Goal: Browse casually: Explore the website without a specific task or goal

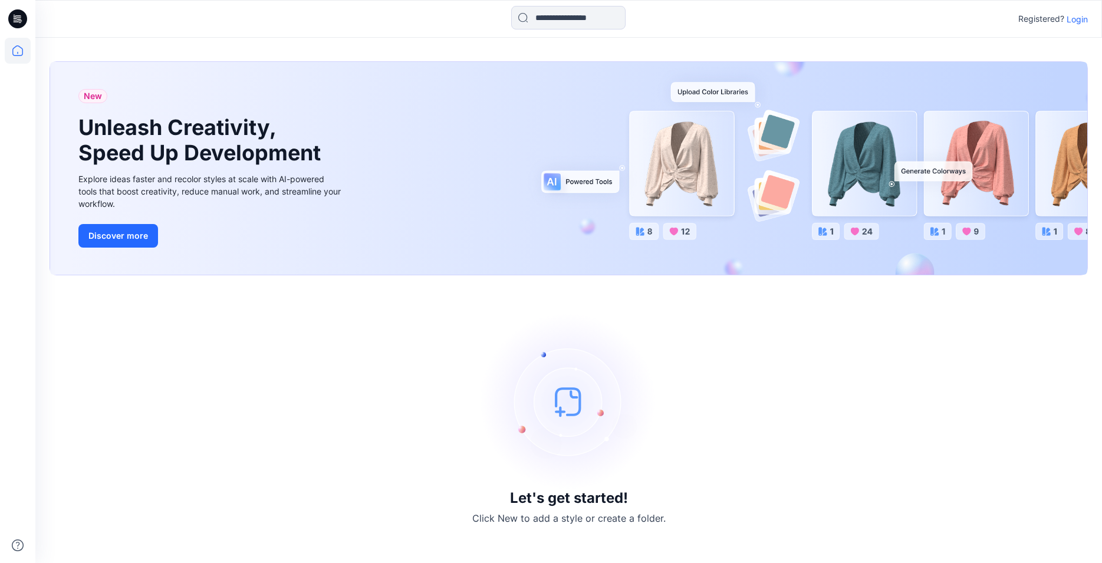
click at [1080, 20] on p "Login" at bounding box center [1077, 19] width 21 height 12
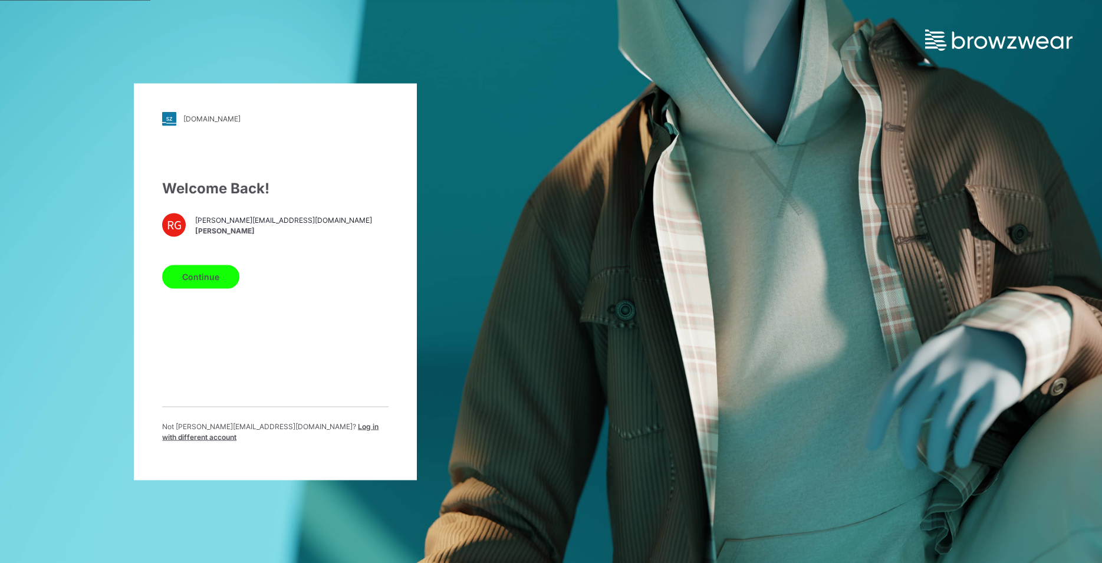
click at [222, 282] on button "Continue" at bounding box center [200, 277] width 77 height 24
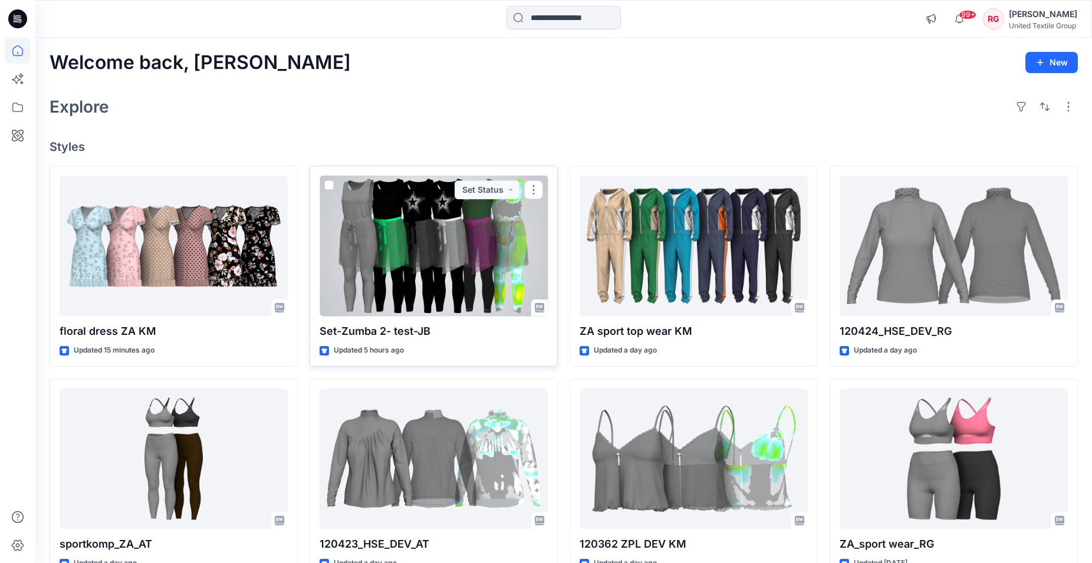
click at [456, 247] on div at bounding box center [434, 246] width 228 height 141
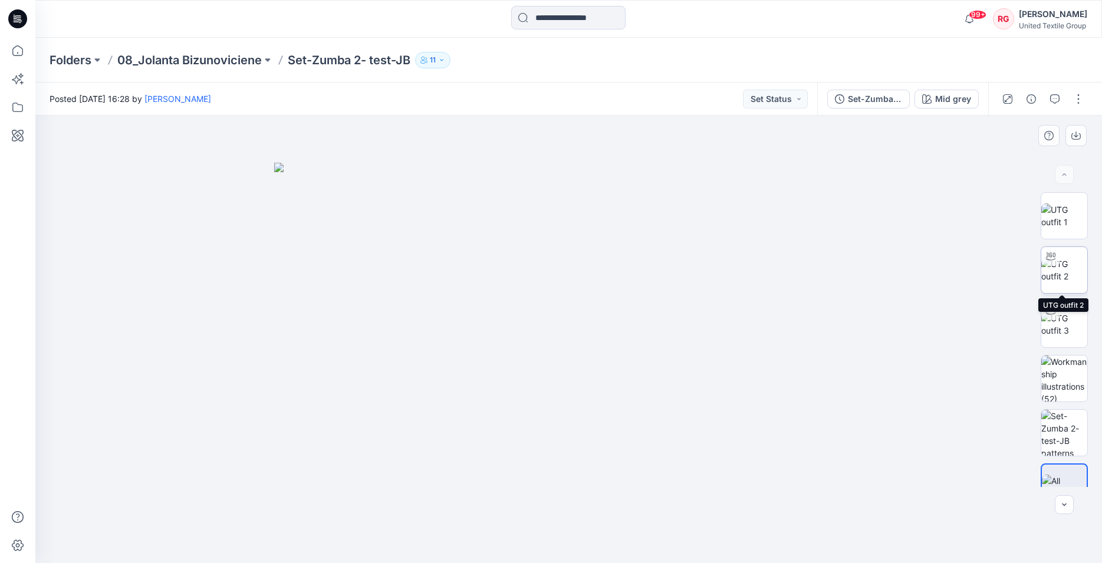
click at [1060, 271] on img at bounding box center [1064, 270] width 46 height 25
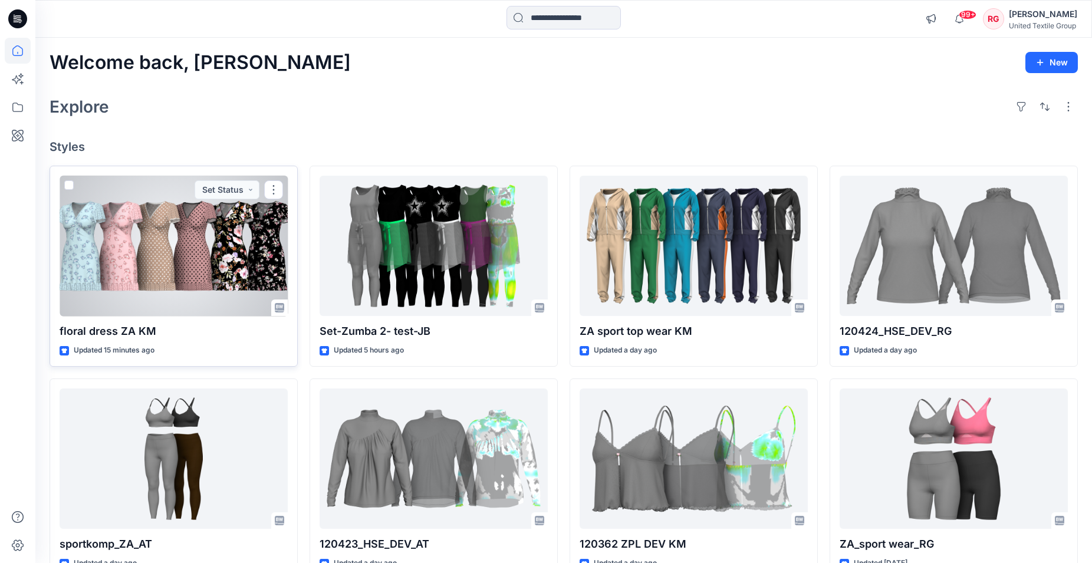
click at [116, 249] on div at bounding box center [174, 246] width 228 height 141
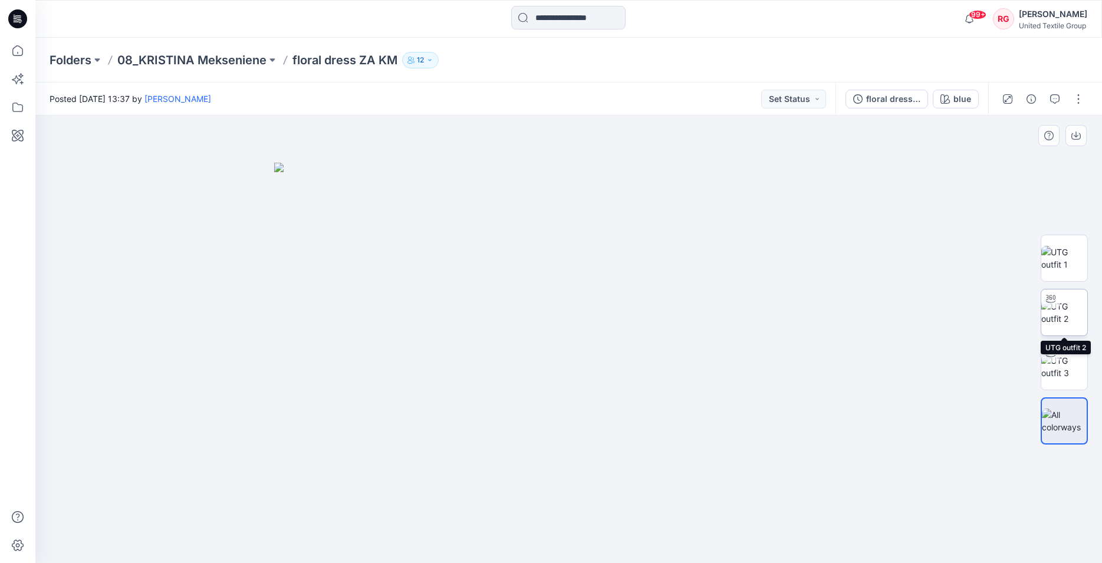
click at [1063, 322] on img at bounding box center [1064, 312] width 46 height 25
drag, startPoint x: 577, startPoint y: 300, endPoint x: 567, endPoint y: 337, distance: 38.6
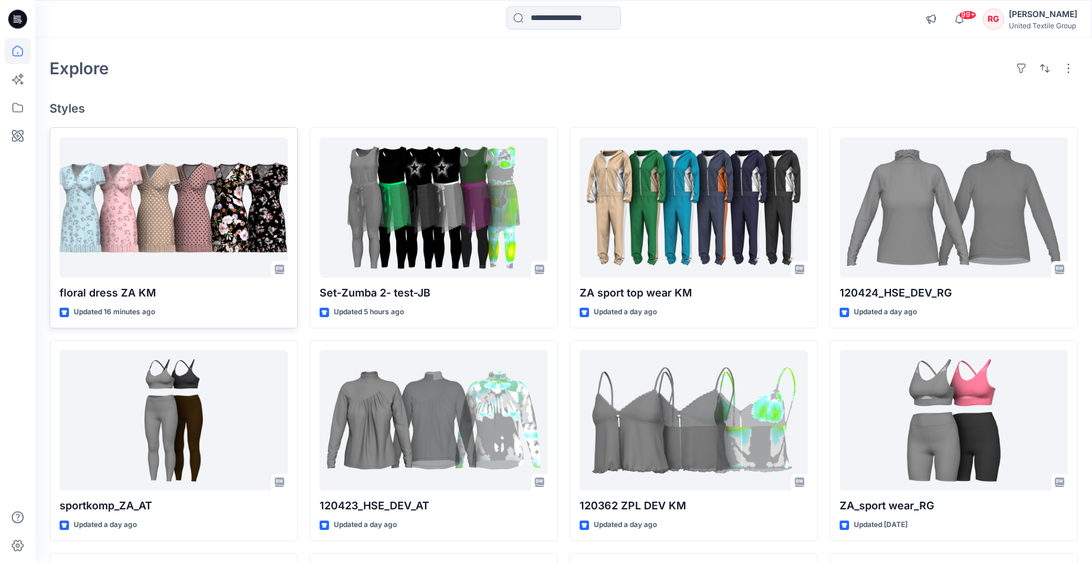
scroll to position [60, 0]
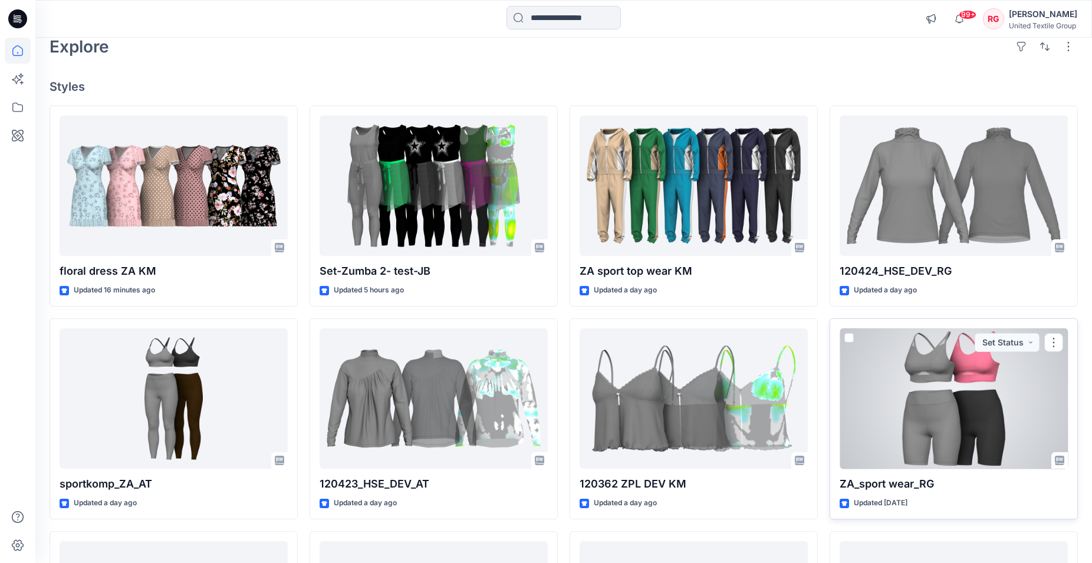
click at [948, 381] on div at bounding box center [954, 398] width 228 height 141
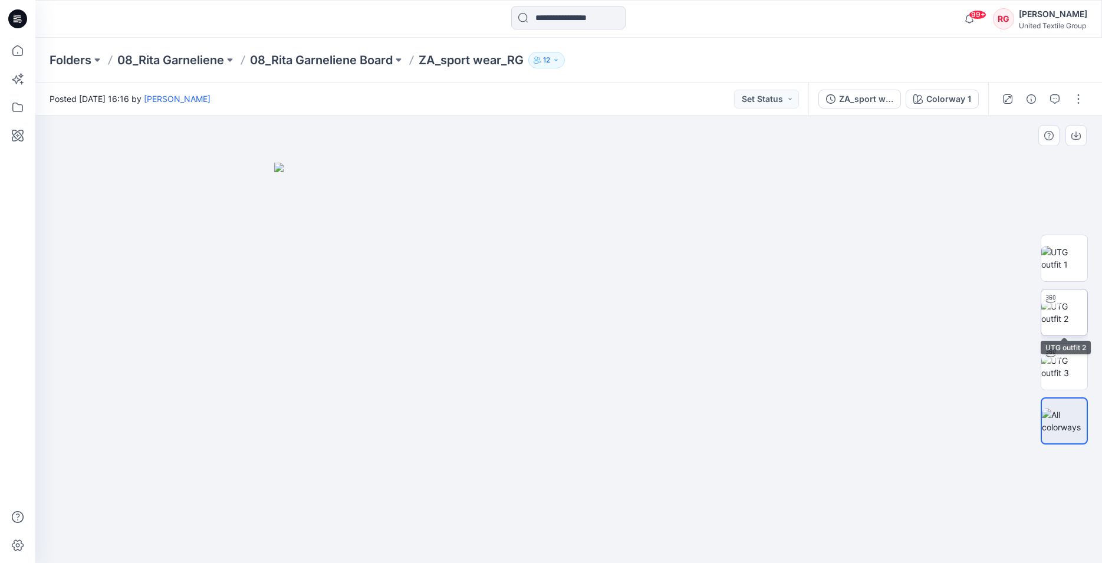
click at [1055, 314] on img at bounding box center [1064, 312] width 46 height 25
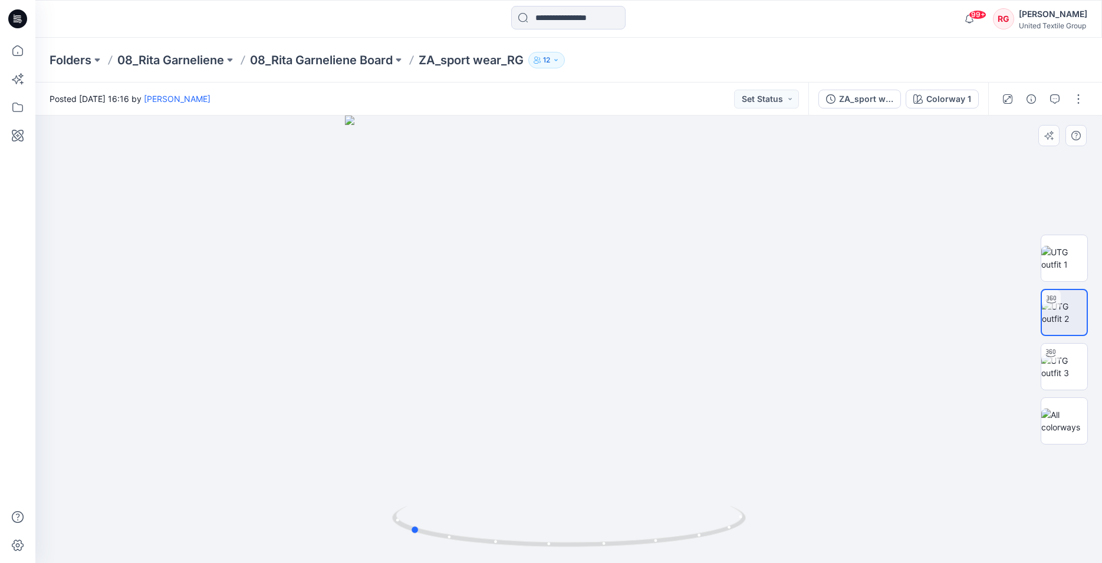
drag, startPoint x: 570, startPoint y: 548, endPoint x: 764, endPoint y: 525, distance: 196.0
click at [764, 525] on div at bounding box center [568, 340] width 1067 height 448
